Goal: Use online tool/utility: Utilize a website feature to perform a specific function

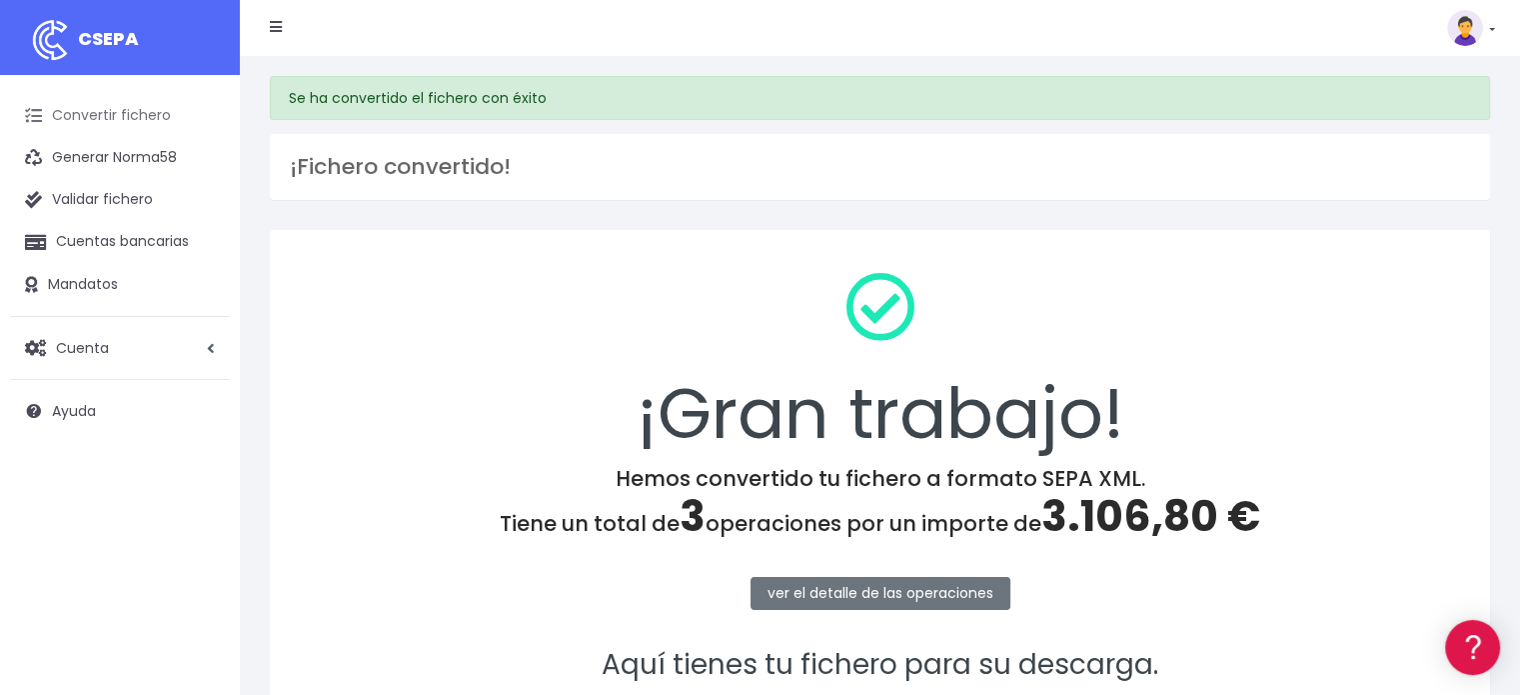
click at [128, 117] on link "Convertir fichero" at bounding box center [120, 116] width 220 height 42
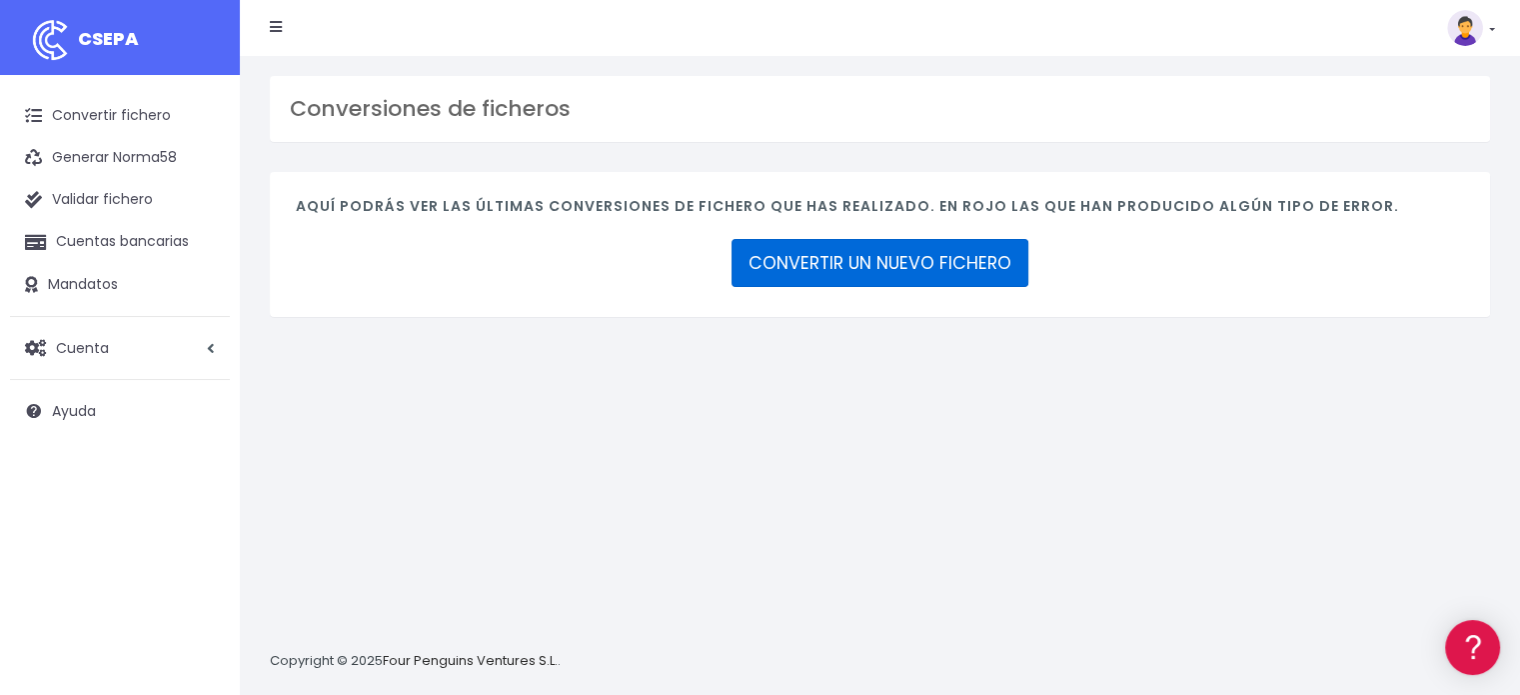
click at [837, 262] on link "CONVERTIR UN NUEVO FICHERO" at bounding box center [880, 263] width 297 height 48
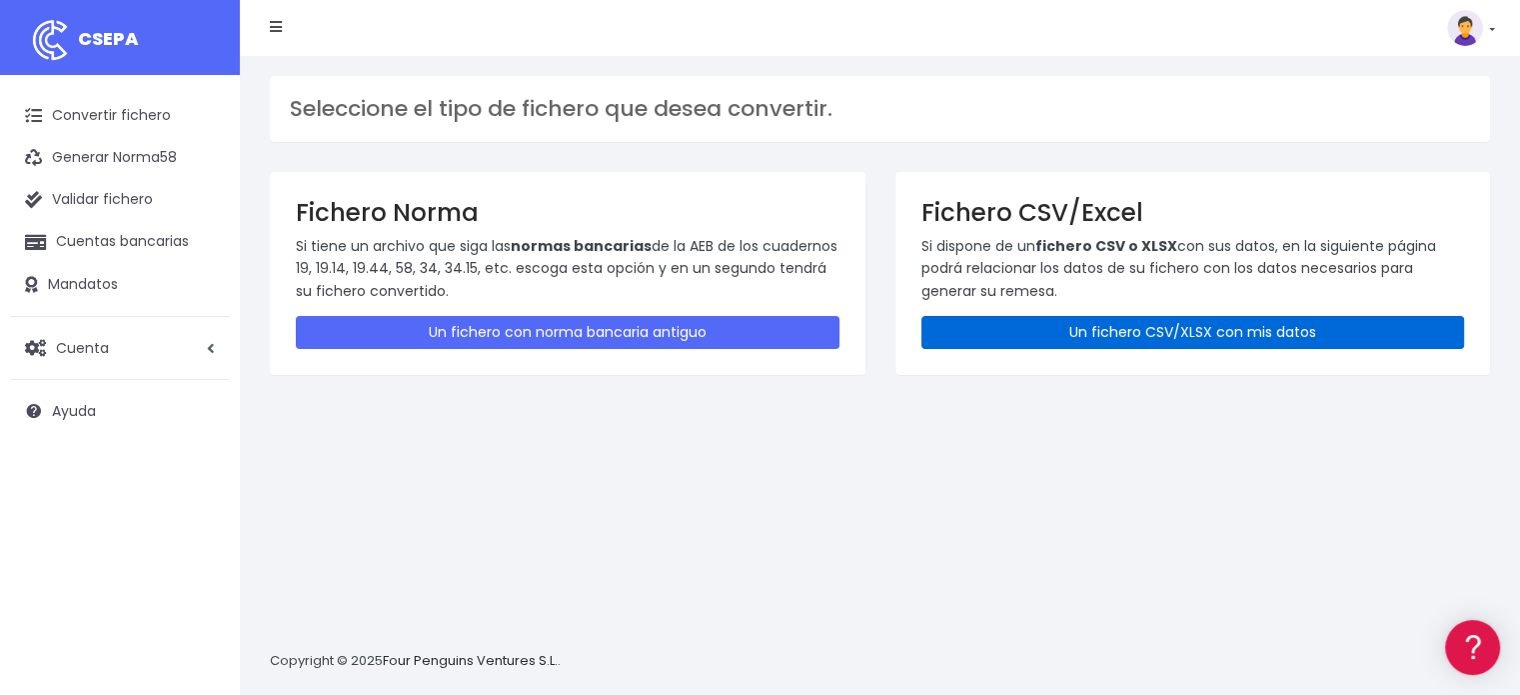
click at [1254, 341] on link "Un fichero CSV/XLSX con mis datos" at bounding box center [1194, 332] width 544 height 33
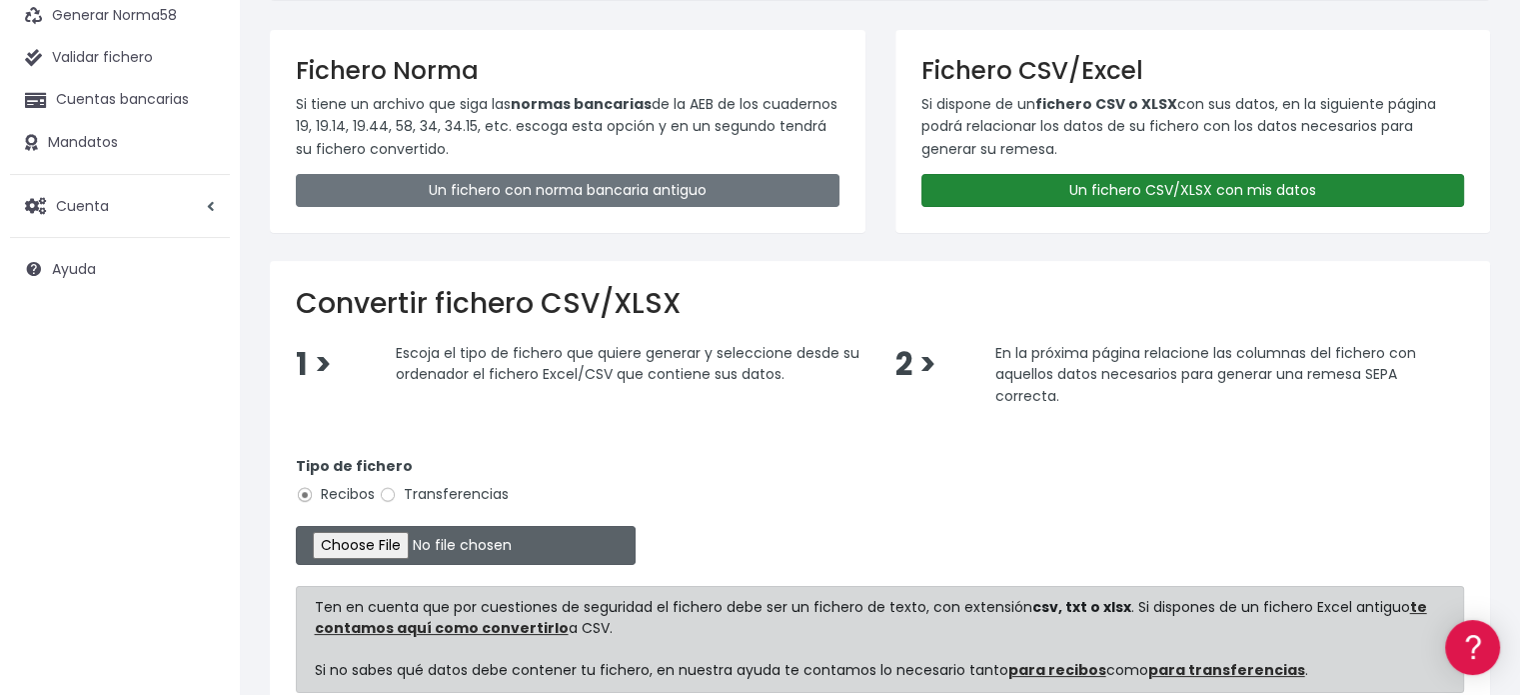
scroll to position [300, 0]
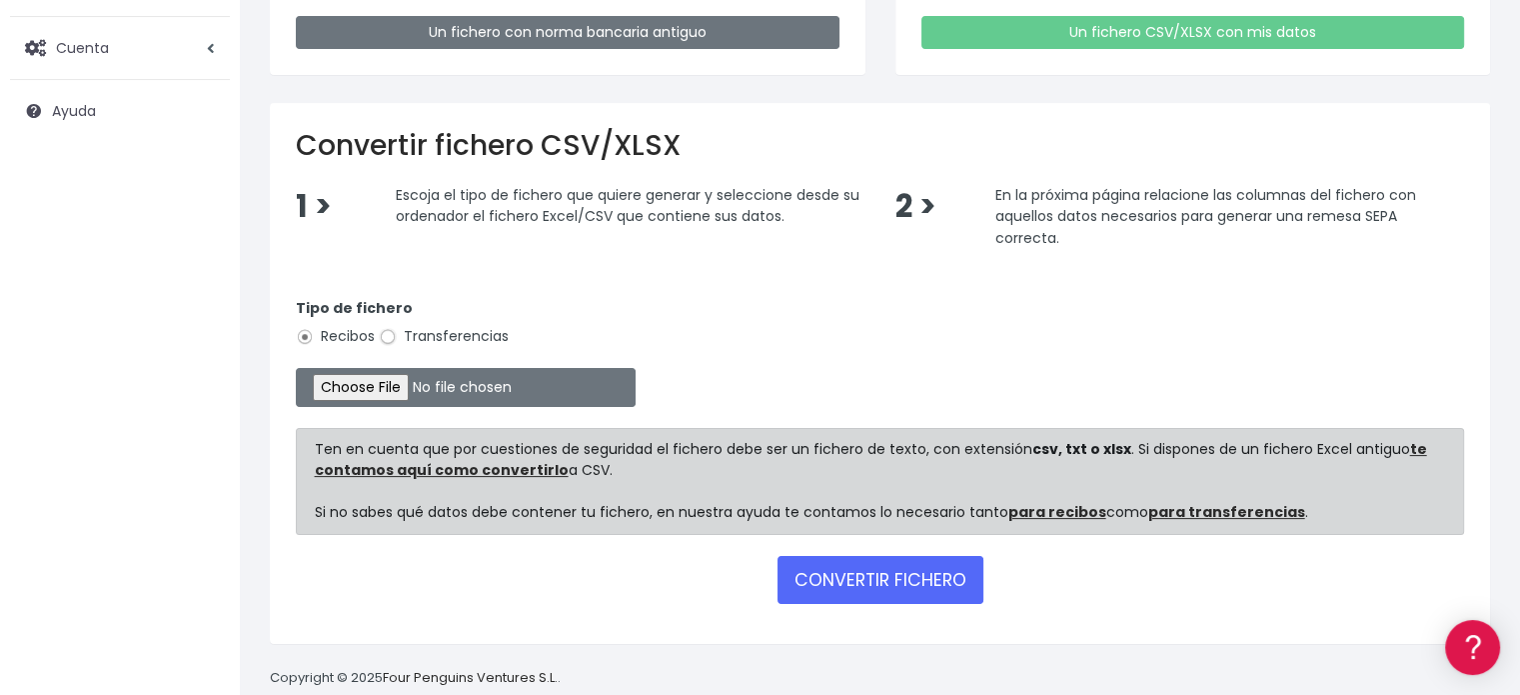
click at [389, 338] on input "Transferencias" at bounding box center [388, 337] width 18 height 18
radio input "true"
click at [399, 385] on input "file" at bounding box center [466, 387] width 340 height 39
type input "C:\fakepath\Fichero Banco Estructura 08-25.xlsx"
click at [839, 583] on button "CONVERTIR FICHERO" at bounding box center [881, 580] width 206 height 48
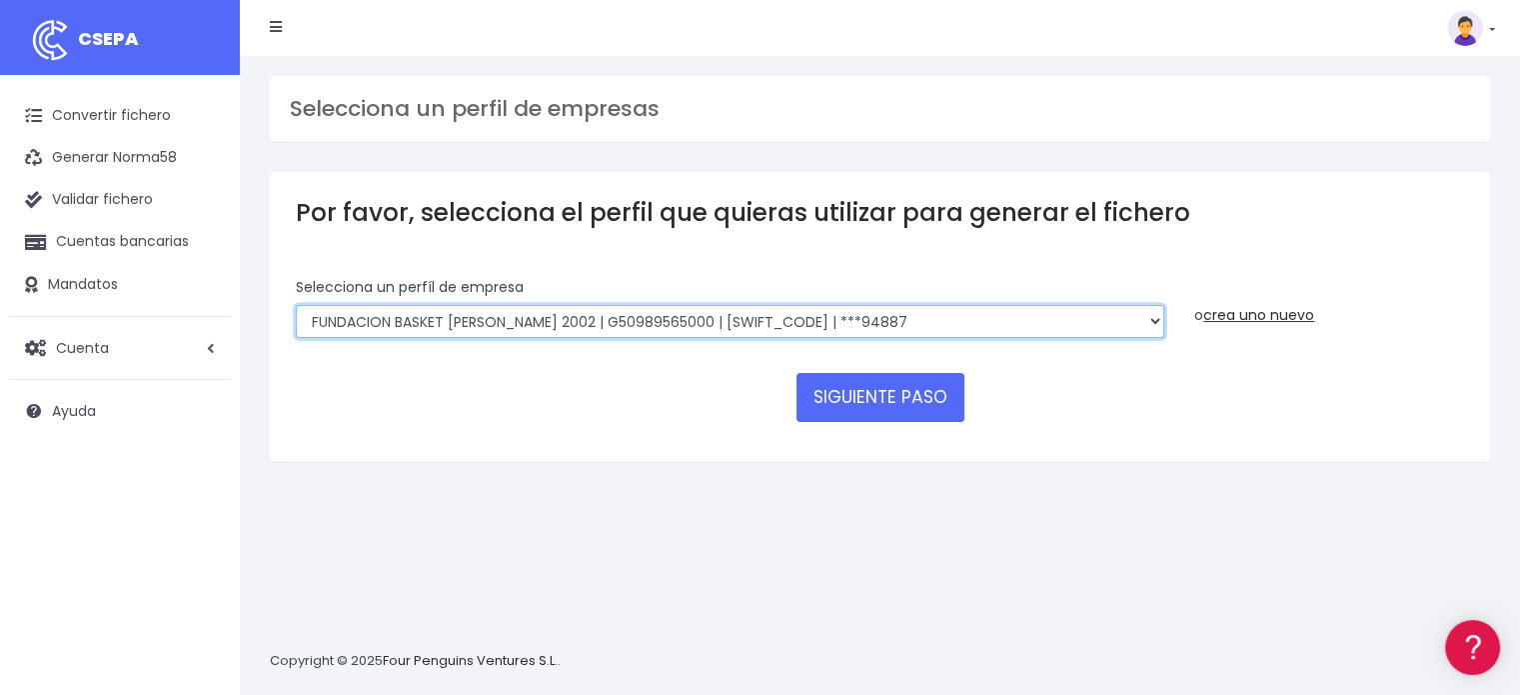
click at [1116, 328] on select "FUNDACION BASKET ZARAGOZA 2002 | G50989565000 | CAIXESBBXXX | ***94887 BASKET Z…" at bounding box center [730, 322] width 869 height 34
select select "1983"
click at [296, 305] on select "FUNDACION BASKET ZARAGOZA 2002 | G50989565000 | CAIXESBBXXX | ***94887 BASKET Z…" at bounding box center [730, 322] width 869 height 34
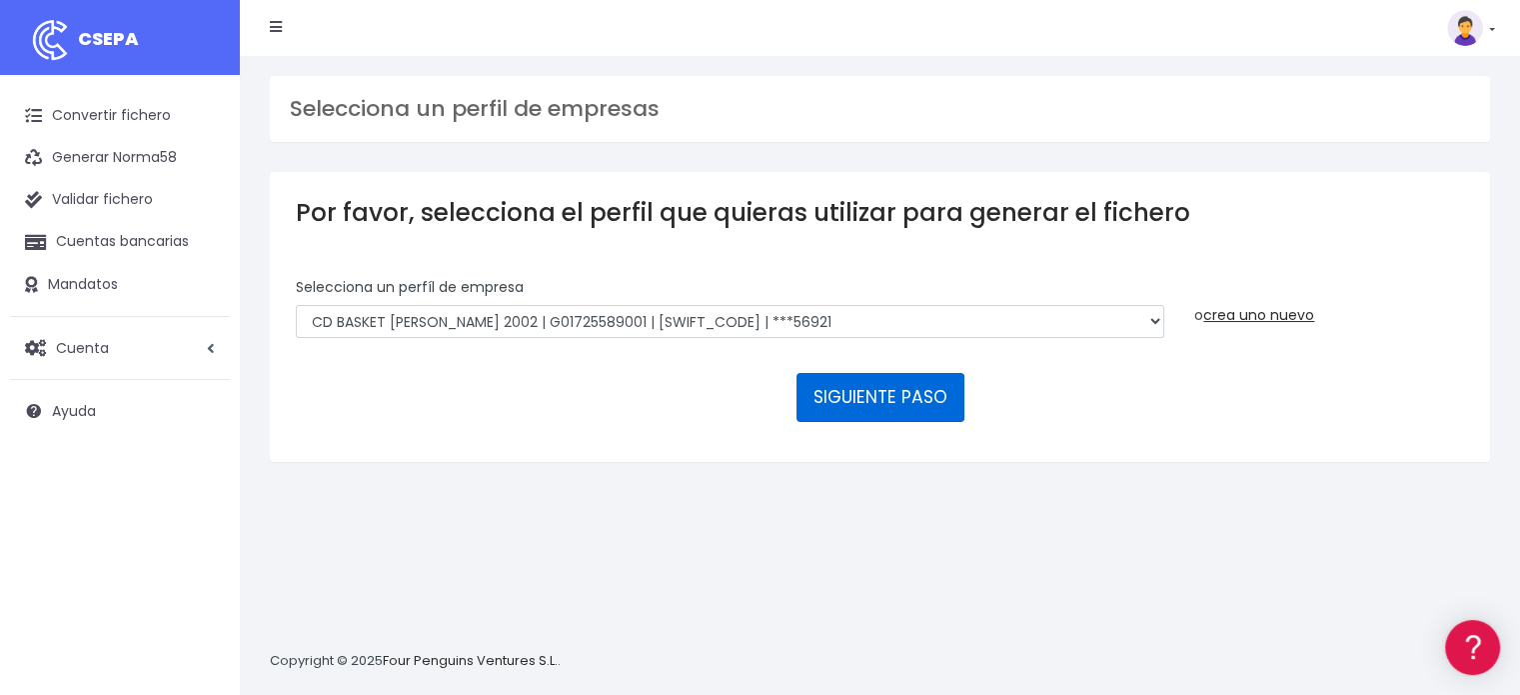
click at [855, 416] on button "SIGUIENTE PASO" at bounding box center [881, 397] width 168 height 48
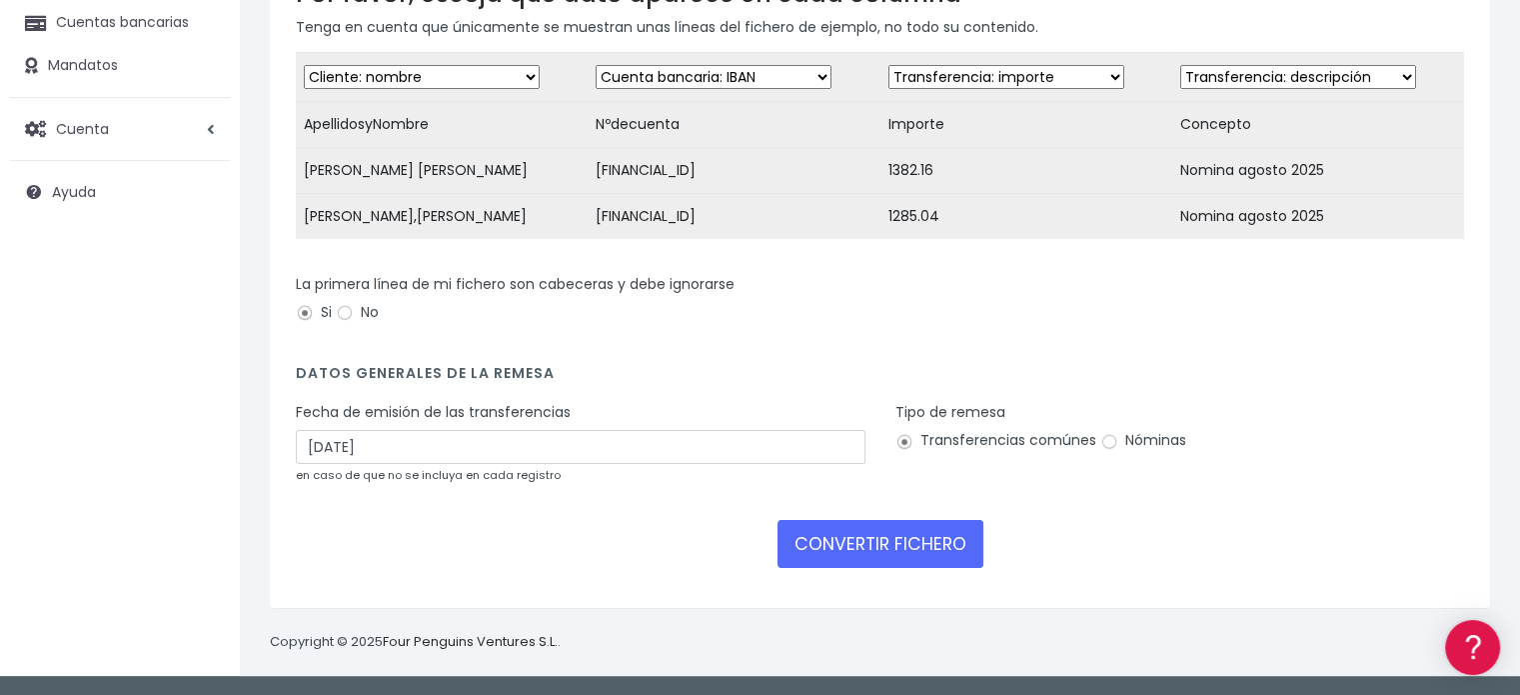
scroll to position [231, 0]
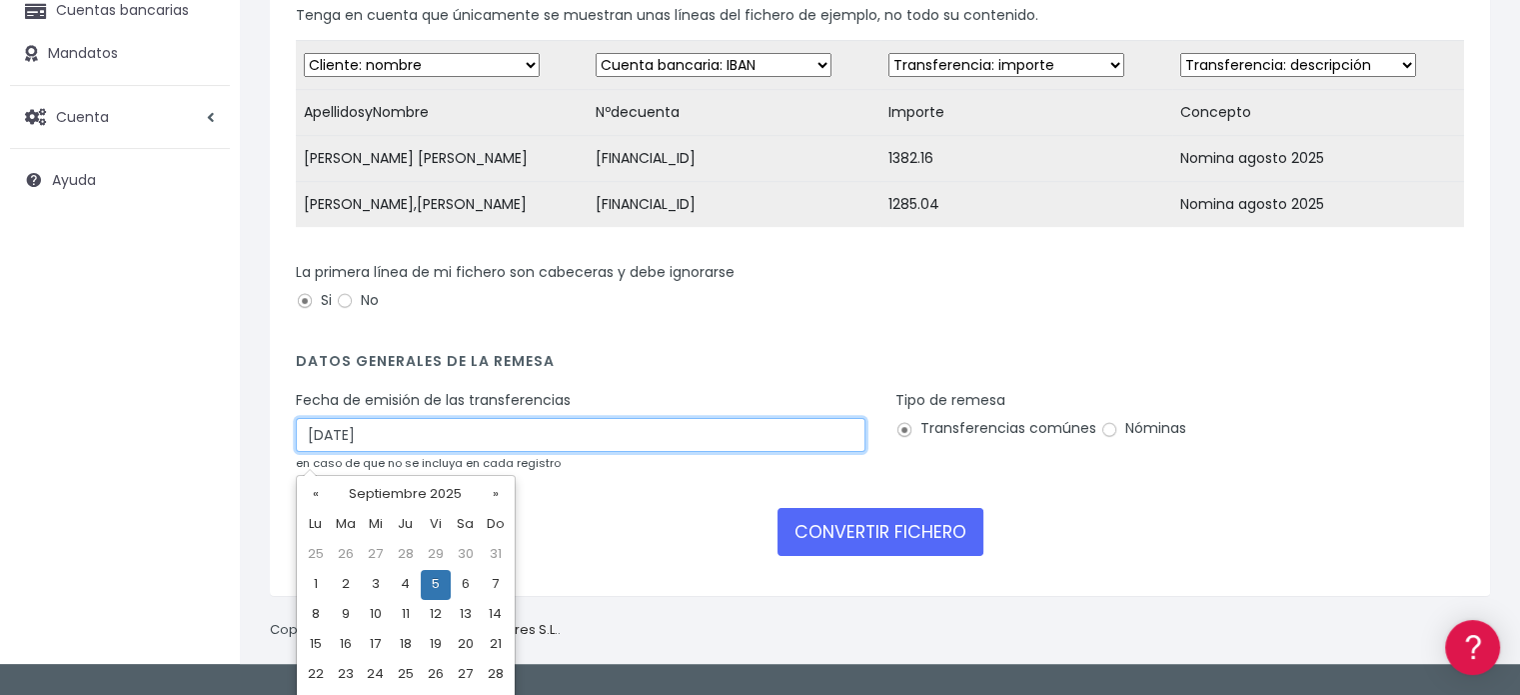
click at [452, 450] on input "[DATE]" at bounding box center [581, 435] width 570 height 34
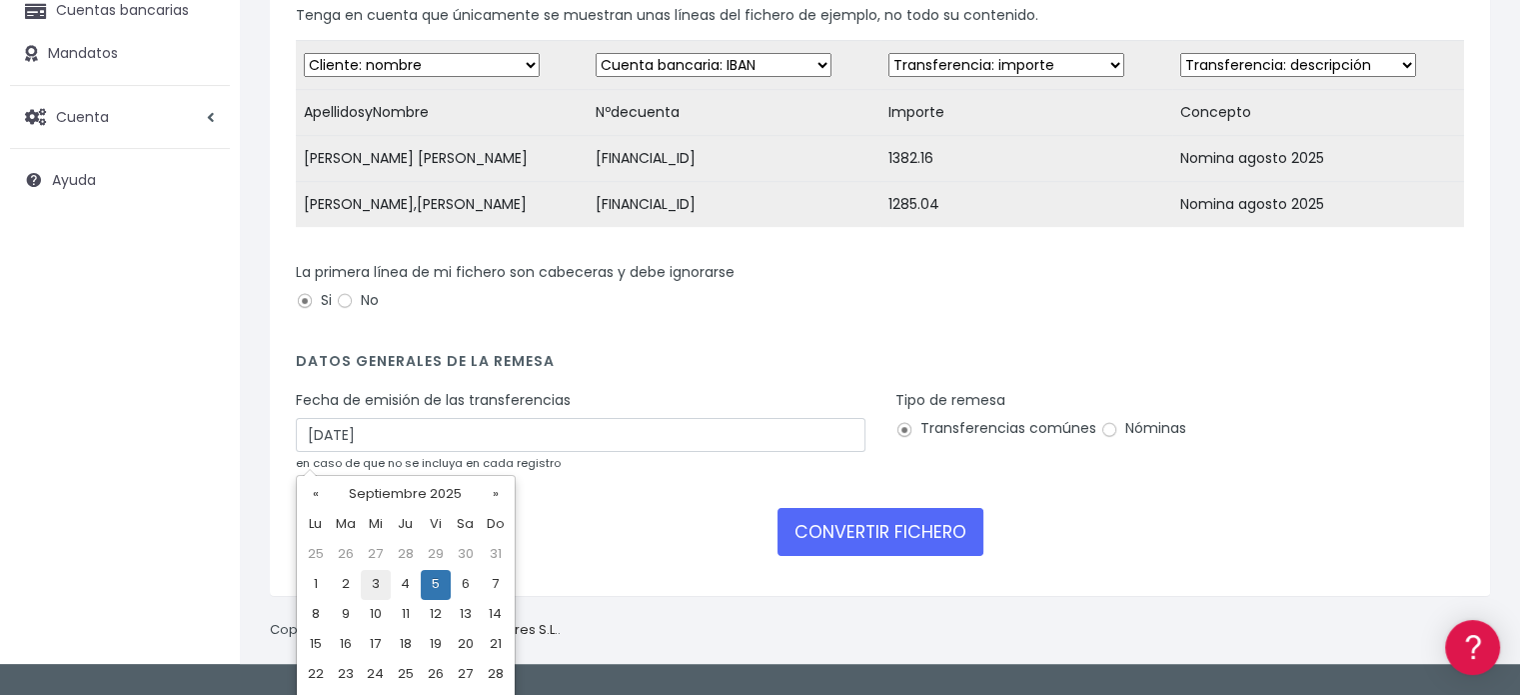
click at [376, 597] on td "3" at bounding box center [376, 585] width 30 height 30
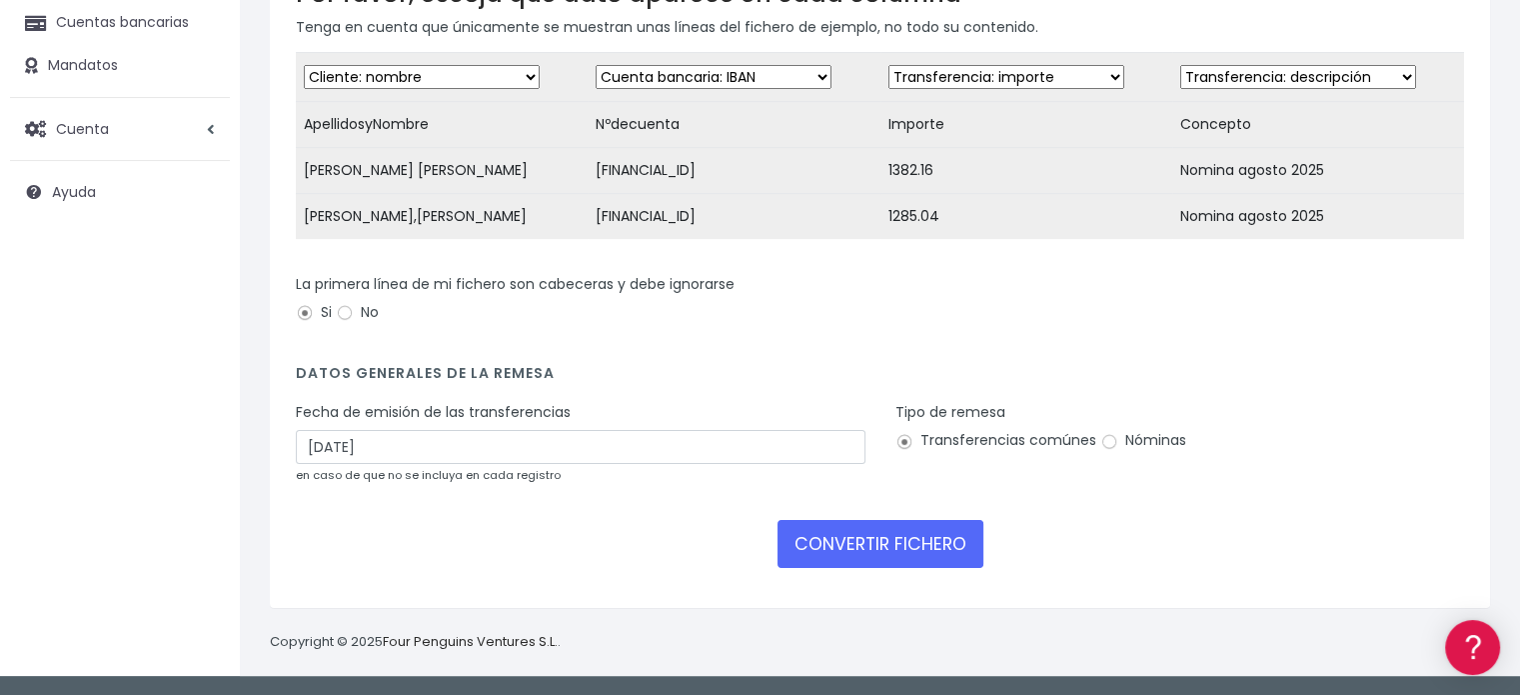
type input "03/09/2025"
click at [1107, 445] on input "Nóminas" at bounding box center [1109, 442] width 18 height 18
radio input "true"
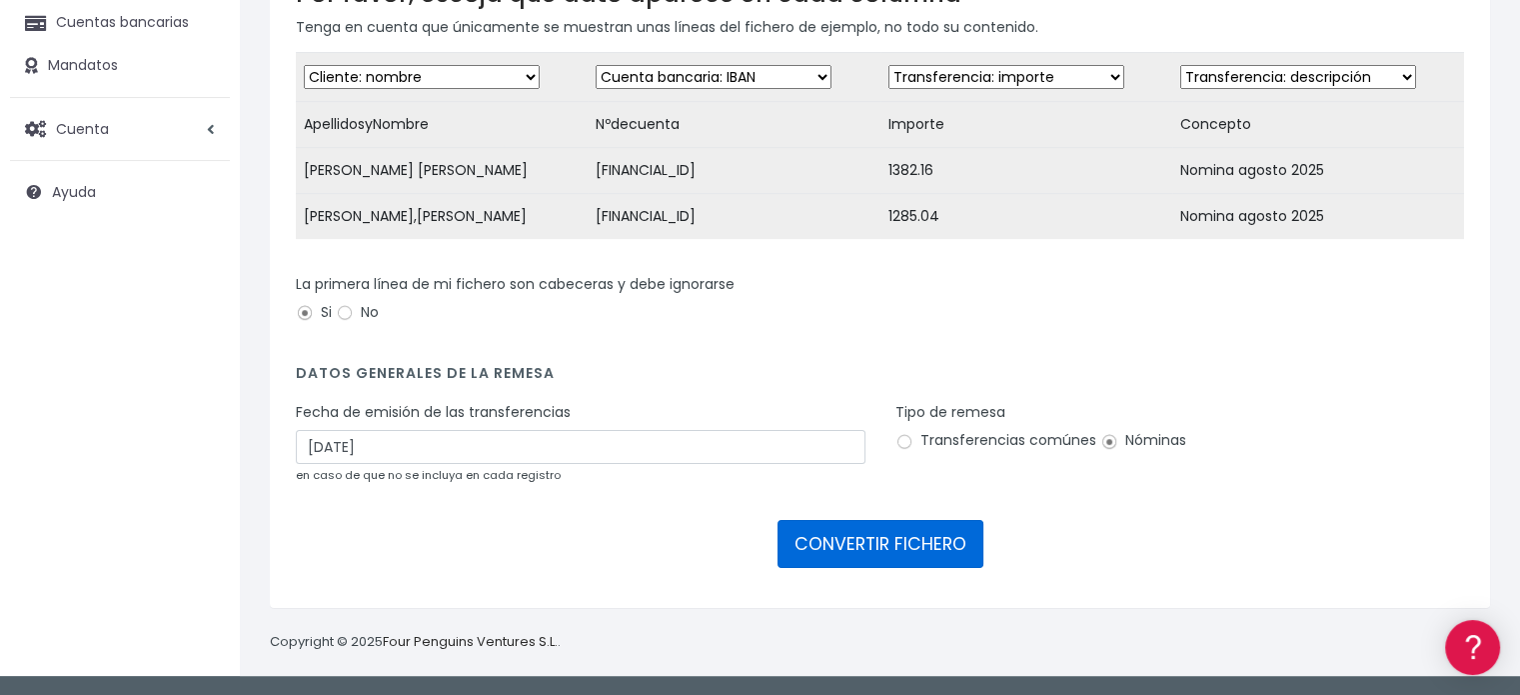
click at [869, 541] on button "CONVERTIR FICHERO" at bounding box center [881, 544] width 206 height 48
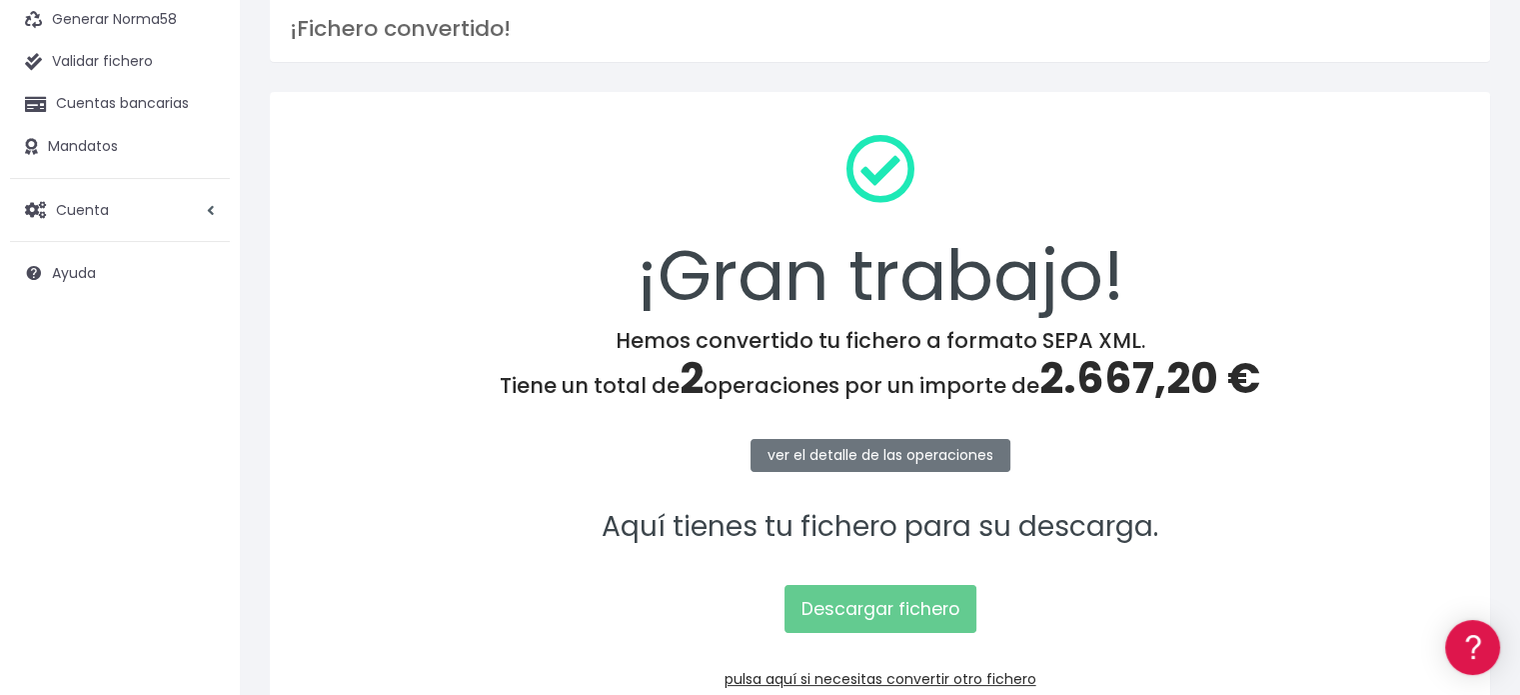
scroll to position [259, 0]
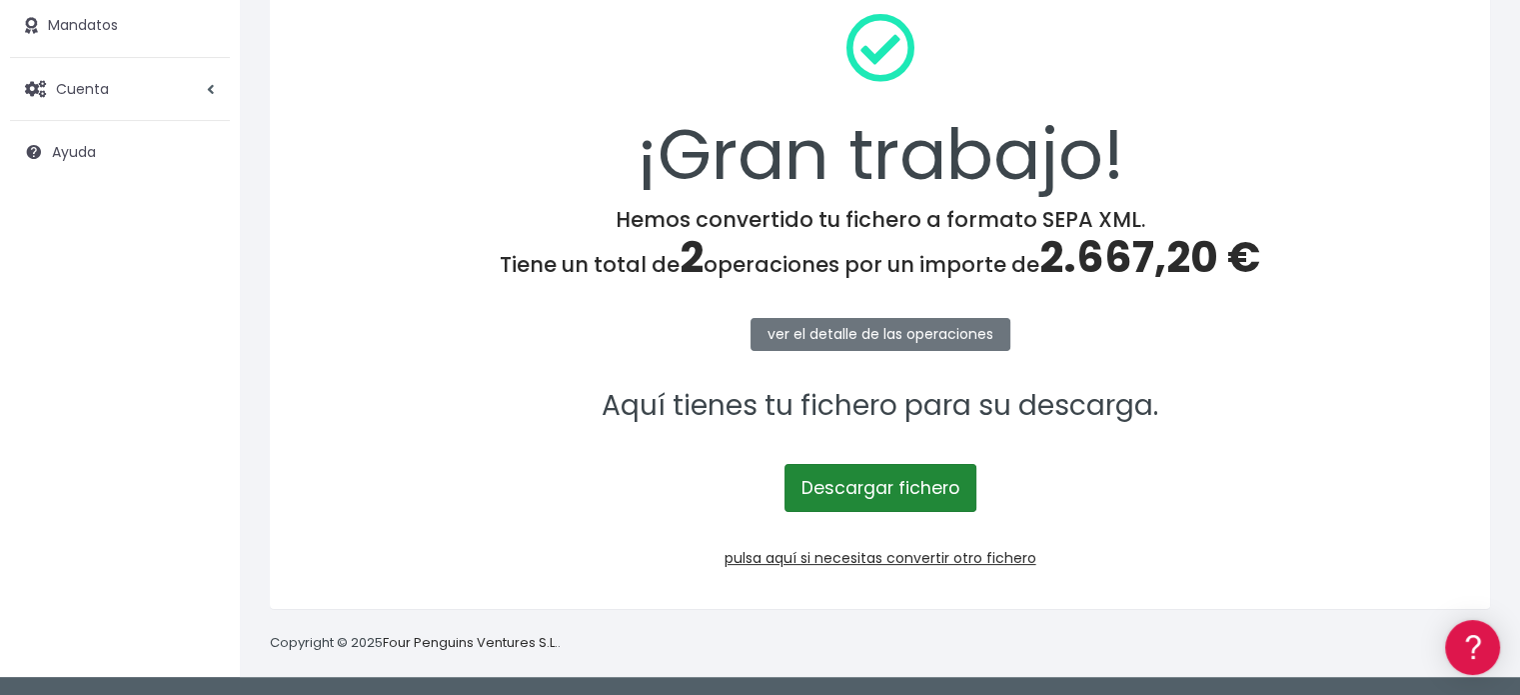
click at [948, 485] on link "Descargar fichero" at bounding box center [881, 488] width 192 height 48
